Goal: Information Seeking & Learning: Learn about a topic

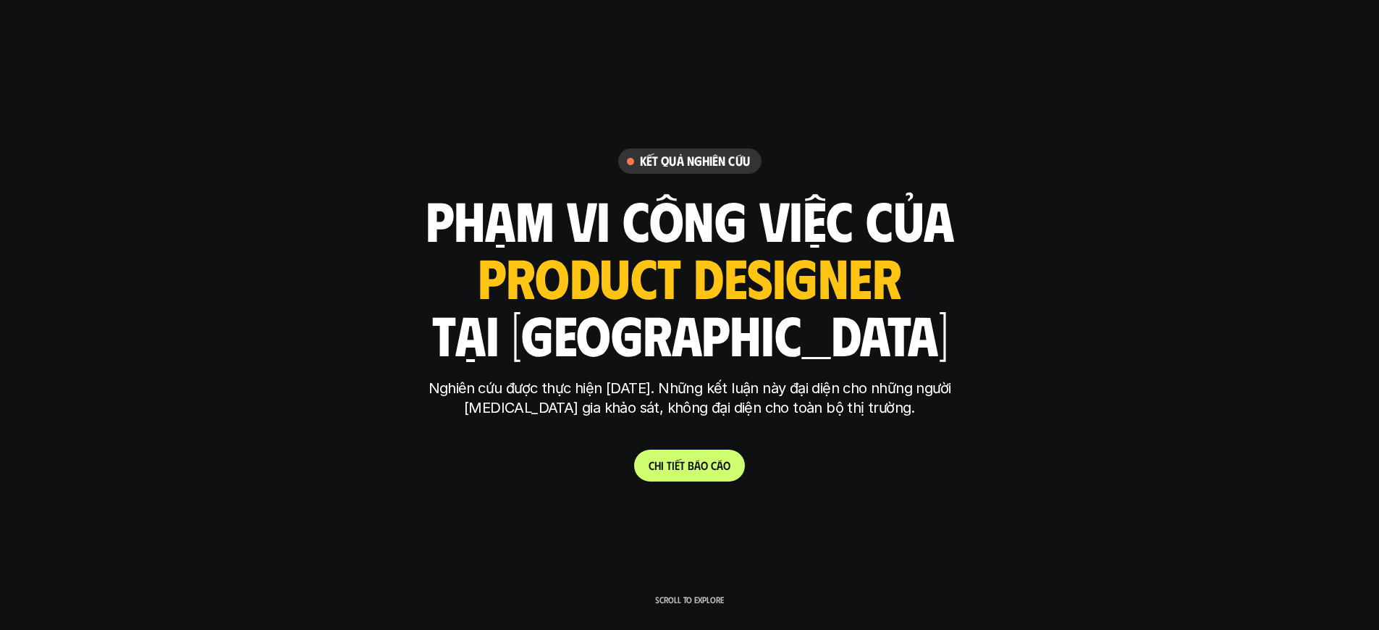
scroll to position [7669, 0]
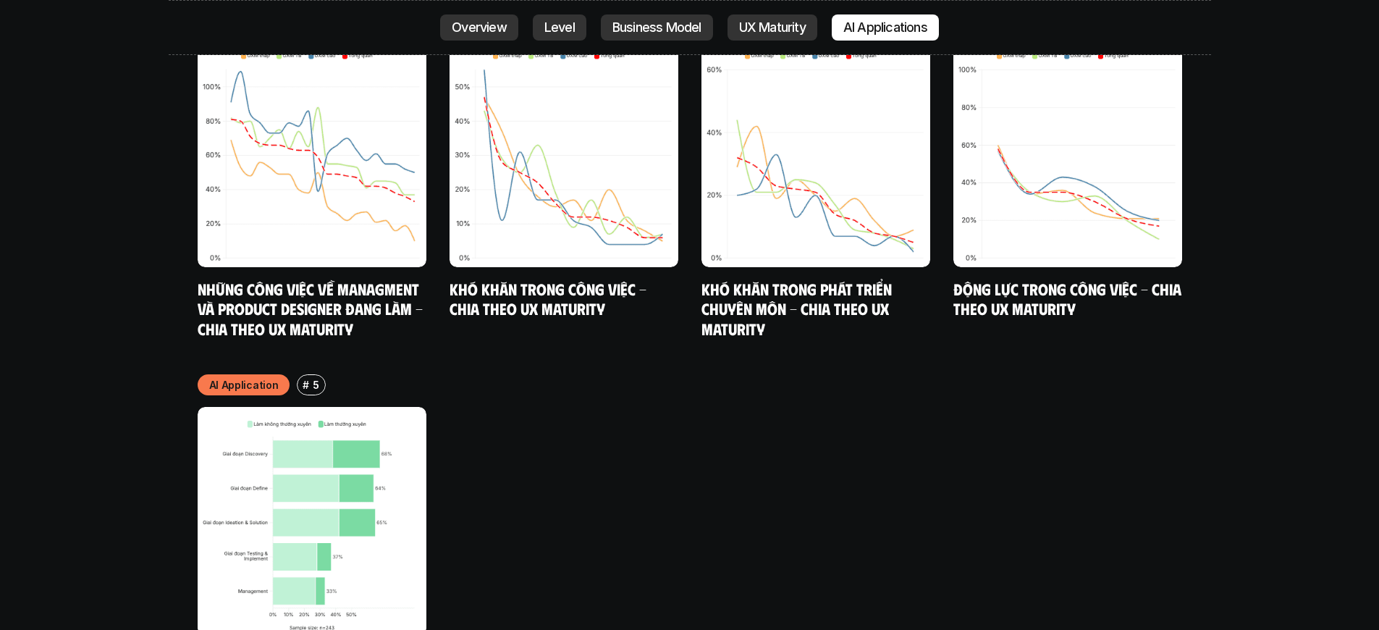
click at [886, 27] on p "AI Applications" at bounding box center [885, 27] width 84 height 14
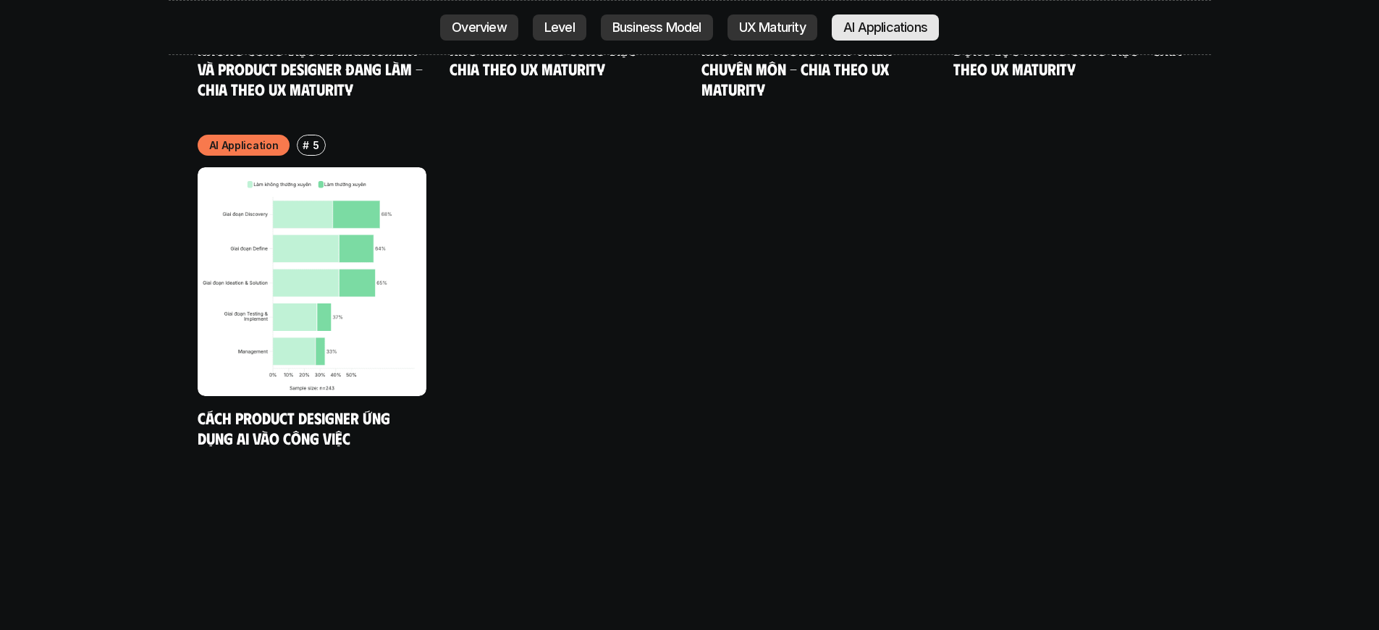
click at [886, 27] on p "AI Applications" at bounding box center [885, 27] width 84 height 14
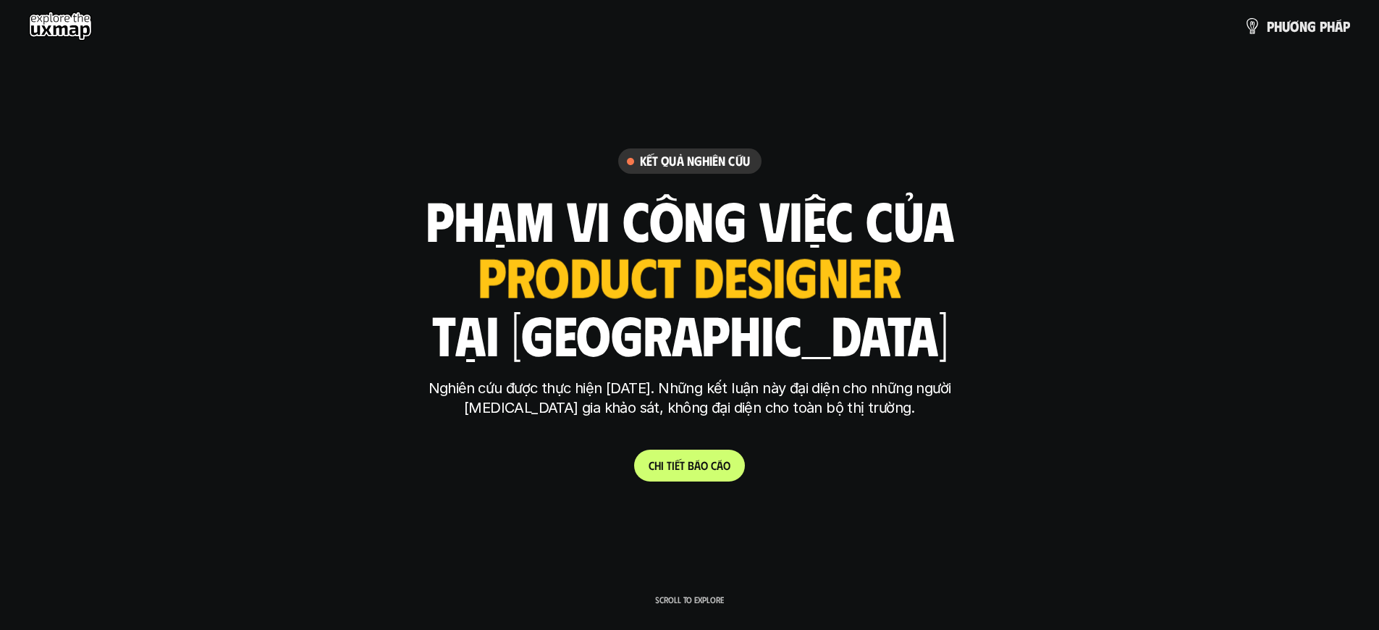
scroll to position [9268, 0]
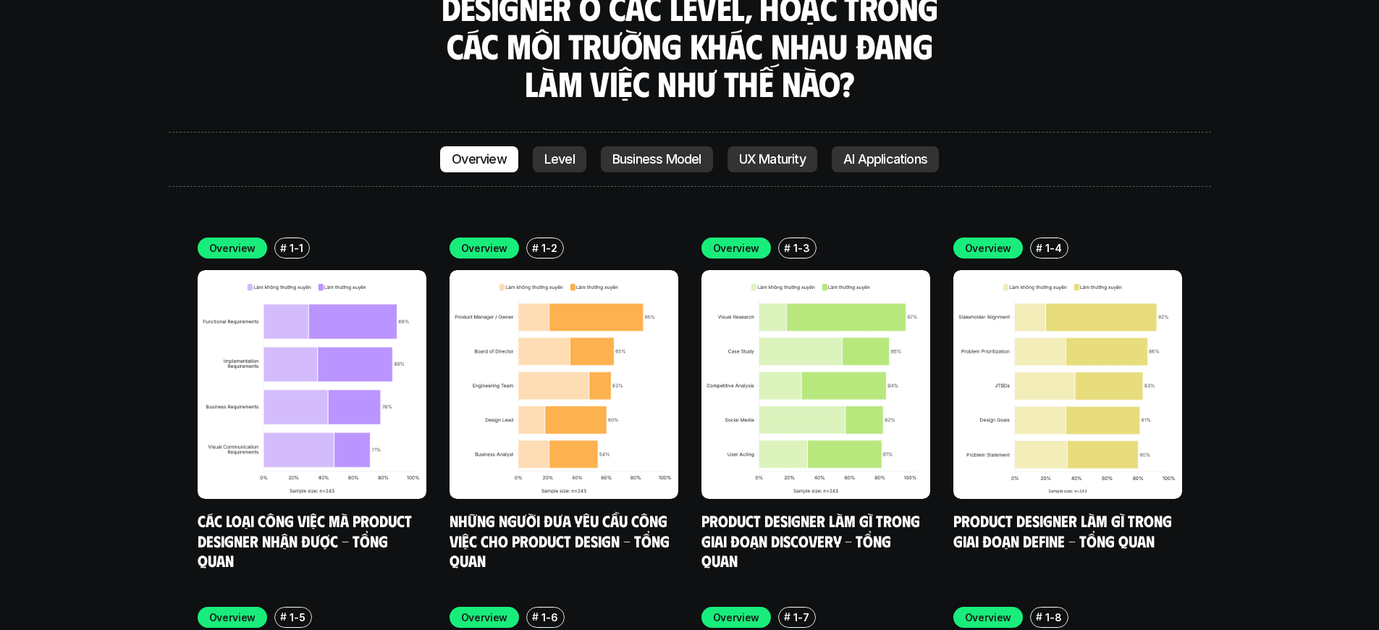
scroll to position [7908, 0]
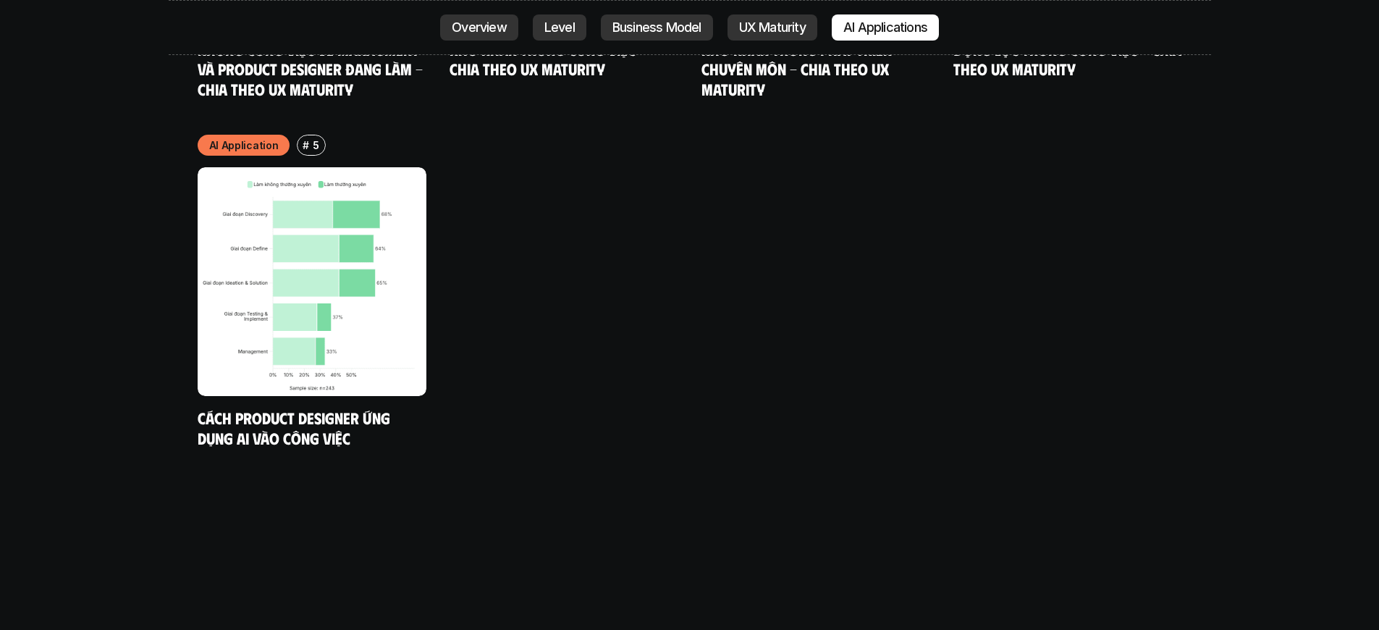
click at [886, 27] on p "AI Applications" at bounding box center [885, 27] width 84 height 14
